Goal: Navigation & Orientation: Find specific page/section

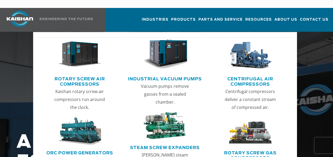
click at [151, 74] on link "Industrial Vacuum Pumps" at bounding box center [165, 78] width 74 height 8
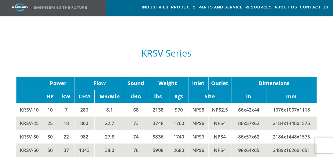
scroll to position [582, 0]
